Goal: Task Accomplishment & Management: Manage account settings

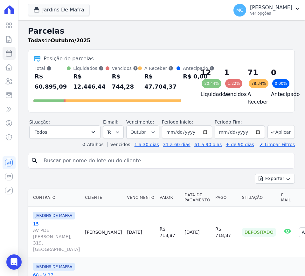
select select
click at [91, 134] on icon "button" at bounding box center [93, 132] width 6 height 6
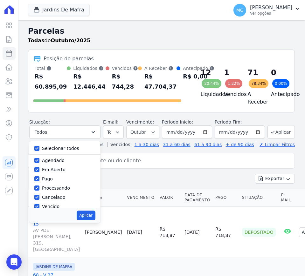
click at [103, 34] on h2 "Parcelas" at bounding box center [161, 30] width 267 height 11
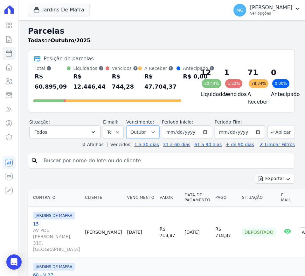
click at [151, 136] on select "Filtrar por período ──────── Todos os meses Agosto/2025 Setembro/2025 Outubro/2…" at bounding box center [142, 132] width 33 height 13
click at [190, 19] on div "Jardins De Mafra CONSTRUTORA MINERVA LTDA JARDINS DE EVORA JARDINS DE MAFRA Apl…" at bounding box center [127, 10] width 198 height 21
click at [8, 40] on icon at bounding box center [9, 40] width 8 height 8
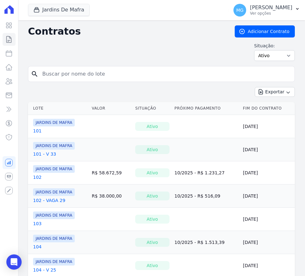
click at [67, 74] on input "search" at bounding box center [165, 74] width 254 height 13
type input "109"
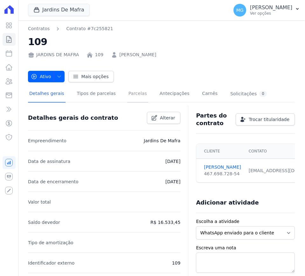
click at [131, 93] on link "Parcelas" at bounding box center [137, 94] width 21 height 17
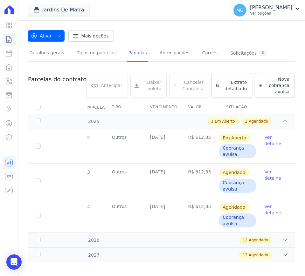
scroll to position [46, 0]
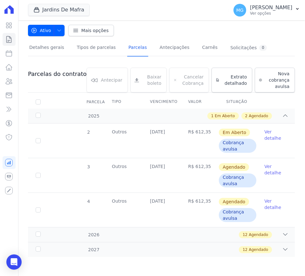
click at [267, 134] on link "Ver detalhe" at bounding box center [275, 135] width 23 height 13
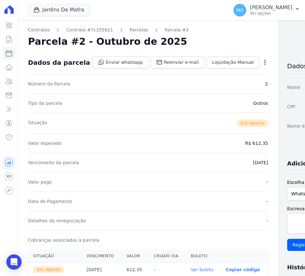
click at [262, 64] on icon "button" at bounding box center [265, 62] width 6 height 6
click at [213, 85] on link "Cancelar Cobrança" at bounding box center [238, 82] width 56 height 11
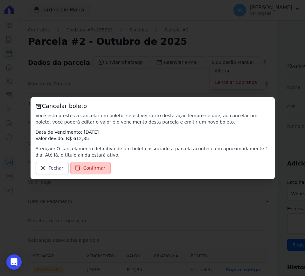
click at [89, 171] on span "Confirmar" at bounding box center [94, 168] width 22 height 6
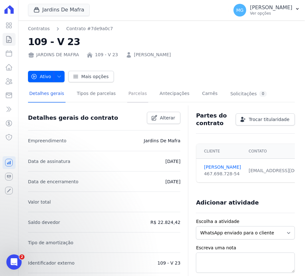
click at [129, 91] on link "Parcelas" at bounding box center [137, 94] width 21 height 17
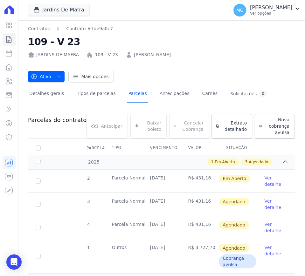
click at [24, 9] on div "Jardins De Mafra CONSTRUTORA MINERVA LTDA JARDINS DE EVORA JARDINS DE MAFRA Apl…" at bounding box center [161, 10] width 287 height 20
drag, startPoint x: 80, startPoint y: 39, endPoint x: 30, endPoint y: 39, distance: 50.3
click at [30, 39] on h2 "109 - V 23" at bounding box center [161, 42] width 267 height 14
copy h2 "109 - V 23"
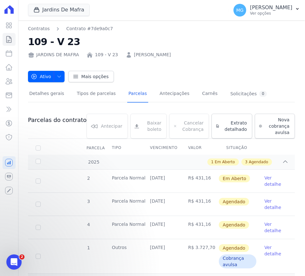
click at [265, 179] on link "Ver detalhe" at bounding box center [275, 181] width 23 height 13
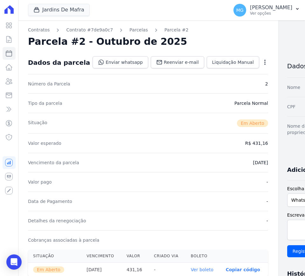
click at [264, 62] on icon "button" at bounding box center [264, 62] width 1 height 5
click at [223, 83] on link "Cancelar Cobrança" at bounding box center [238, 82] width 56 height 11
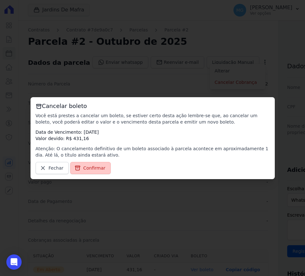
click at [95, 168] on span "Confirmar" at bounding box center [94, 168] width 22 height 6
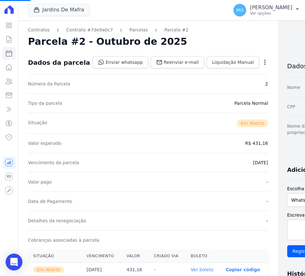
click at [8, 262] on div "Open Intercom Messenger" at bounding box center [14, 262] width 17 height 17
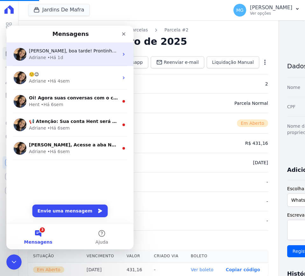
click at [63, 50] on span "Olá Matheus, boa tarde! Prontinho. Parcelas descartadas. ; )" at bounding box center [100, 50] width 142 height 5
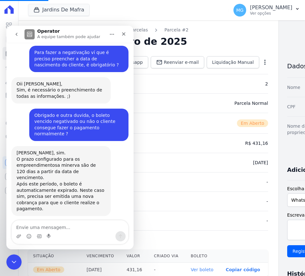
scroll to position [1022, 0]
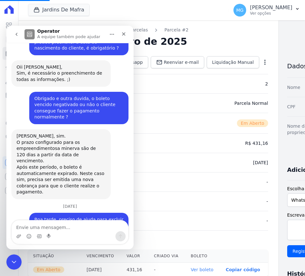
type textarea "B"
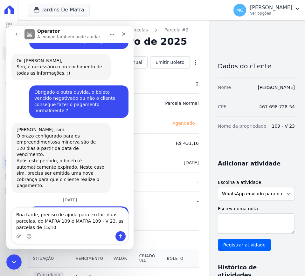
scroll to position [1071, 0]
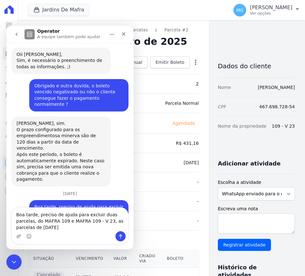
type textarea "Boa tarde, preciso de ajuda para excluir duas parcelas, do MAFRA 109 e MAFRA 10…"
click at [47, 228] on textarea "Boa tarde, preciso de ajuda para excluir duas parcelas, do MAFRA 109 e MAFRA 10…" at bounding box center [70, 220] width 116 height 24
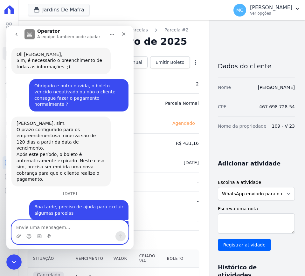
scroll to position [1099, 0]
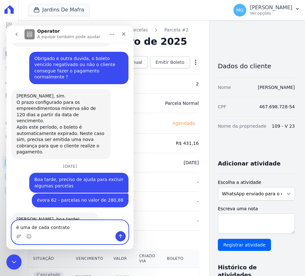
type textarea "é uma de cada contrato"
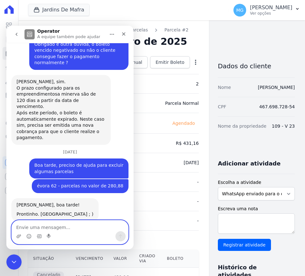
scroll to position [1113, 0]
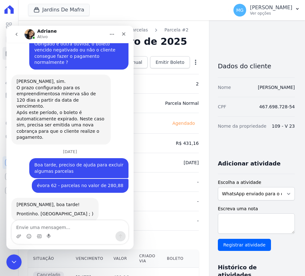
click at [185, 10] on div "Jardins De Mafra CONSTRUTORA MINERVA LTDA JARDINS DE EVORA JARDINS DE MAFRA Apl…" at bounding box center [127, 10] width 198 height 21
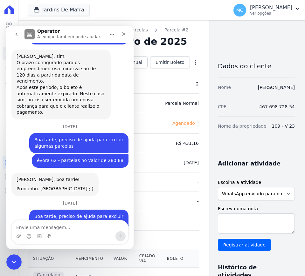
scroll to position [1141, 0]
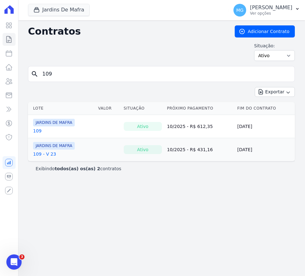
click at [91, 78] on input "109" at bounding box center [165, 74] width 254 height 13
type input "102"
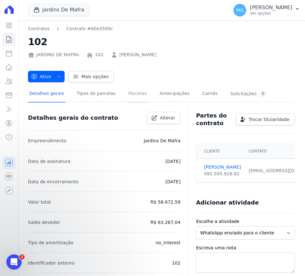
click at [127, 98] on link "Parcelas" at bounding box center [137, 94] width 21 height 17
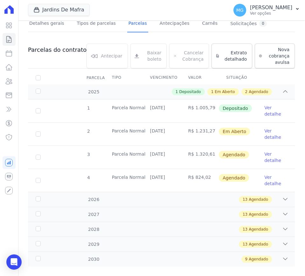
scroll to position [80, 0]
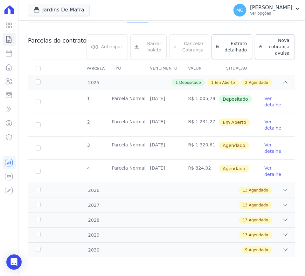
click at [197, 144] on td "R$ 1.320,61" at bounding box center [199, 148] width 38 height 23
copy td "1.320,61"
click at [264, 171] on link "Ver detalhe" at bounding box center [275, 171] width 23 height 13
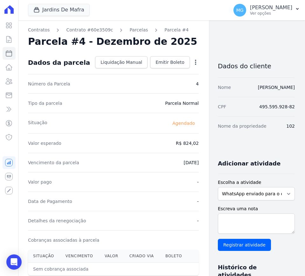
click at [190, 67] on div "Open options Alterar Antecipar" at bounding box center [194, 63] width 9 height 11
click at [192, 65] on icon "button" at bounding box center [195, 62] width 6 height 6
click at [147, 74] on link "Alterar" at bounding box center [168, 70] width 56 height 11
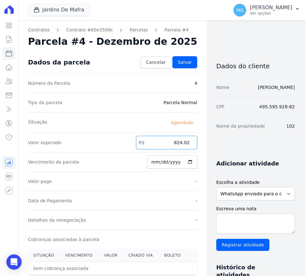
click at [157, 140] on input "824.02" at bounding box center [166, 142] width 61 height 13
paste input "1.32061"
click at [170, 143] on input "1.32061" at bounding box center [166, 142] width 61 height 13
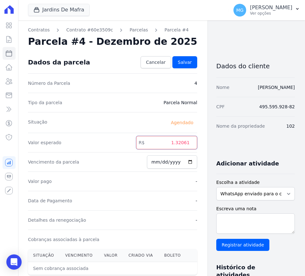
paste input "number"
click at [170, 143] on input "1.32061" at bounding box center [166, 142] width 61 height 13
click at [126, 131] on div "Situação Agendado" at bounding box center [112, 122] width 169 height 21
click at [166, 143] on input "1.32061" at bounding box center [166, 142] width 61 height 13
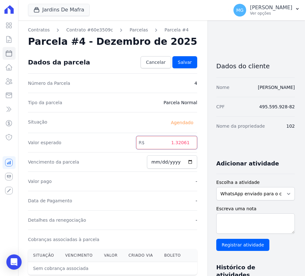
click at [162, 142] on input "1.32061" at bounding box center [166, 142] width 61 height 13
click at [168, 146] on input "1320.61" at bounding box center [166, 142] width 61 height 13
type input "1320.61"
click at [200, 135] on div "Contratos Contrato #60e3509c Parcelas Parcela #4 Parcela #4 - Dezembro de 2025 …" at bounding box center [156, 224] width 277 height 408
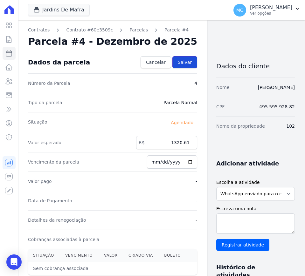
click at [178, 65] on span "Salvar" at bounding box center [185, 62] width 14 height 6
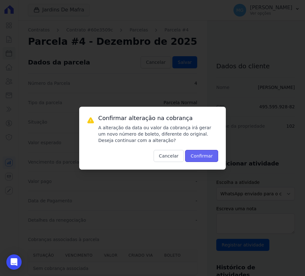
click at [208, 158] on button "Confirmar" at bounding box center [201, 156] width 33 height 12
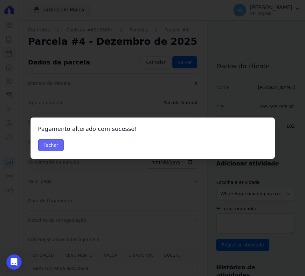
click at [56, 146] on button "Fechar" at bounding box center [51, 145] width 26 height 12
